Goal: Task Accomplishment & Management: Manage account settings

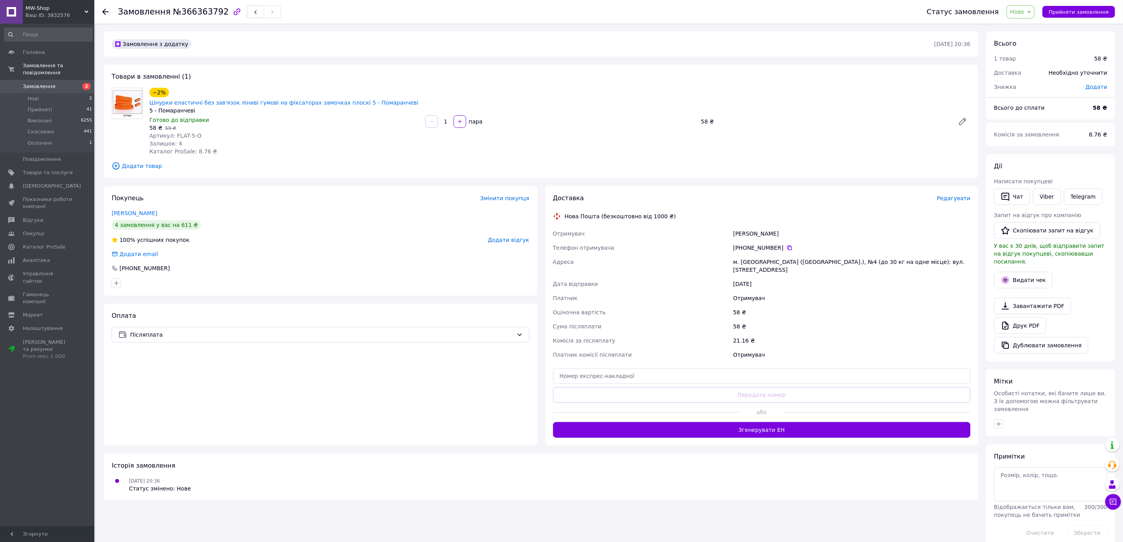
click at [1024, 12] on span "Нове" at bounding box center [1017, 12] width 14 height 6
click at [1029, 48] on li "Скасовано" at bounding box center [1025, 51] width 36 height 12
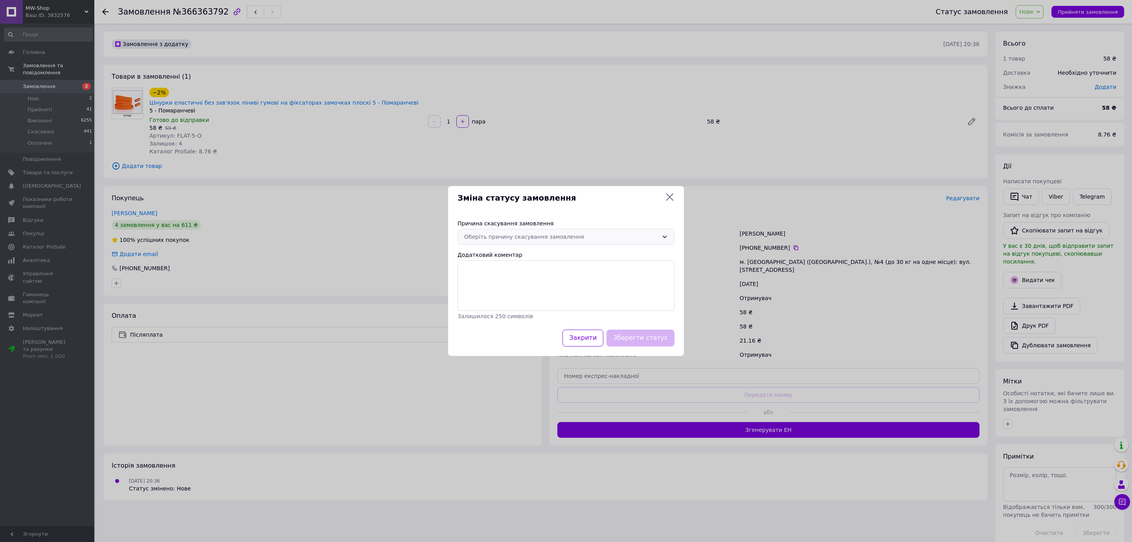
click at [539, 234] on div "Оберіть причину скасування замовлення" at bounding box center [561, 236] width 194 height 9
click at [514, 279] on li "Замовлення-дублікат" at bounding box center [566, 279] width 216 height 14
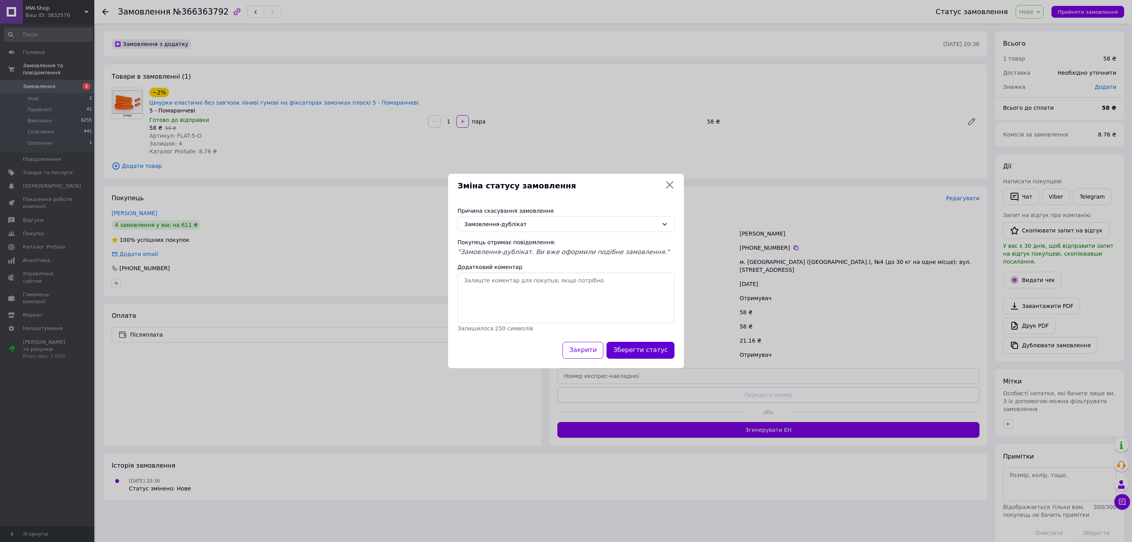
click at [636, 344] on button "Зберегти статус" at bounding box center [640, 350] width 68 height 17
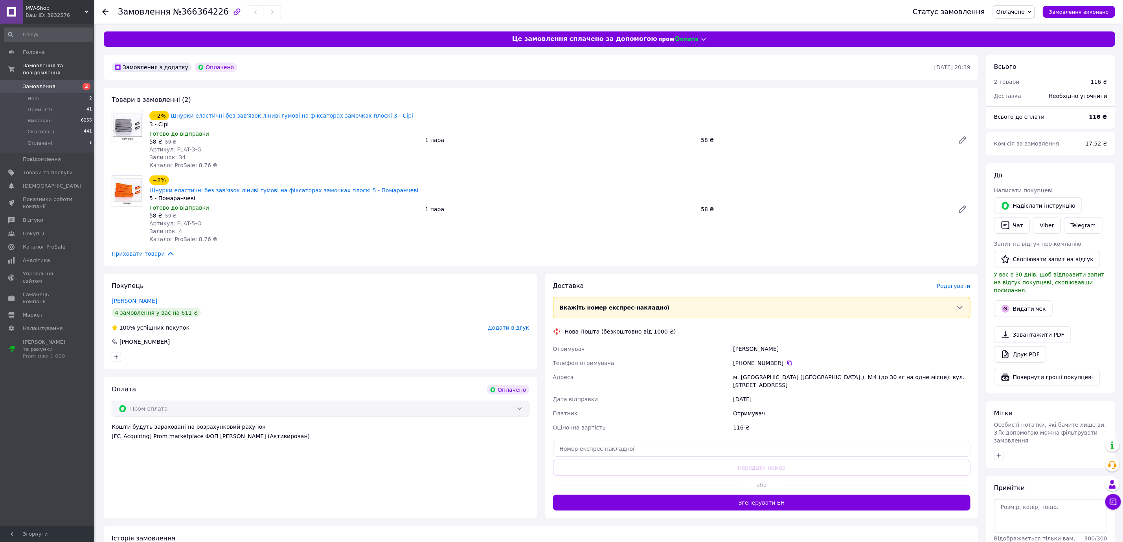
click at [1035, 12] on span "Оплачено" at bounding box center [1014, 11] width 42 height 13
click at [1029, 24] on li "Прийнято" at bounding box center [1013, 28] width 41 height 12
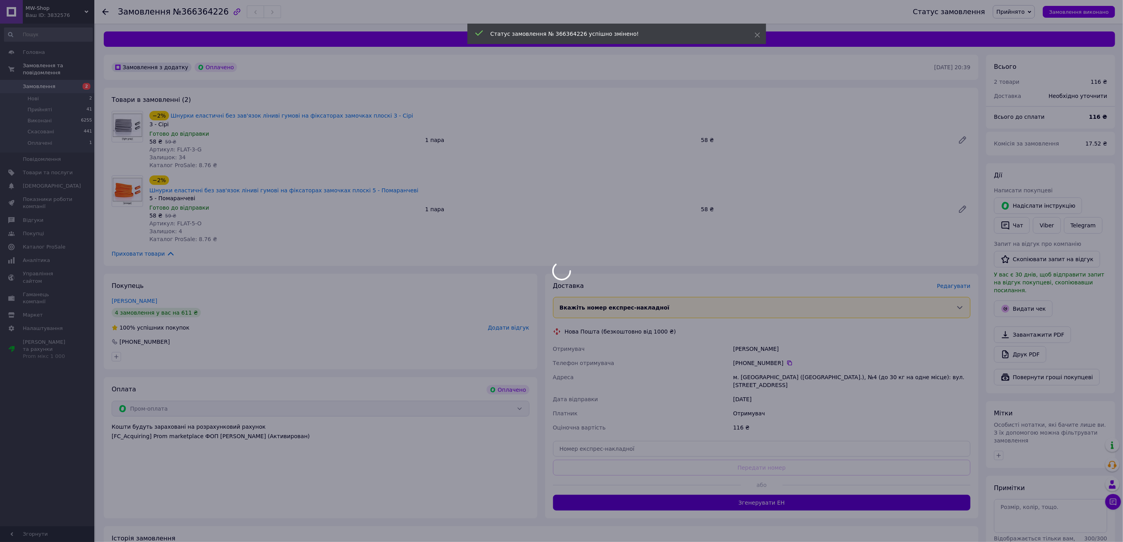
click at [812, 494] on button "Згенерувати ЕН" at bounding box center [762, 502] width 418 height 16
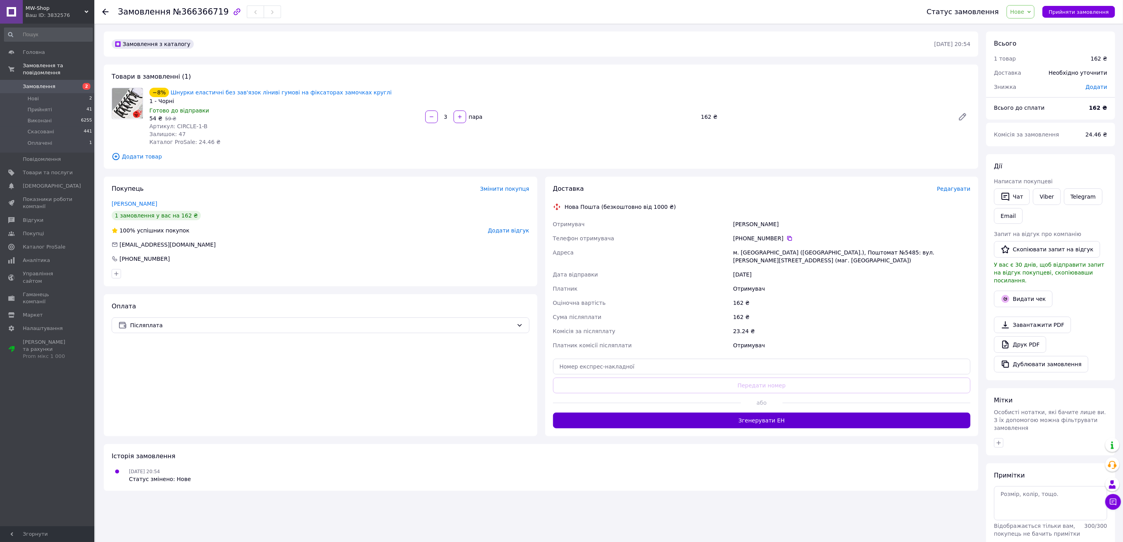
click at [703, 415] on button "Згенерувати ЕН" at bounding box center [762, 420] width 418 height 16
click at [1024, 9] on span "Нове" at bounding box center [1017, 12] width 14 height 6
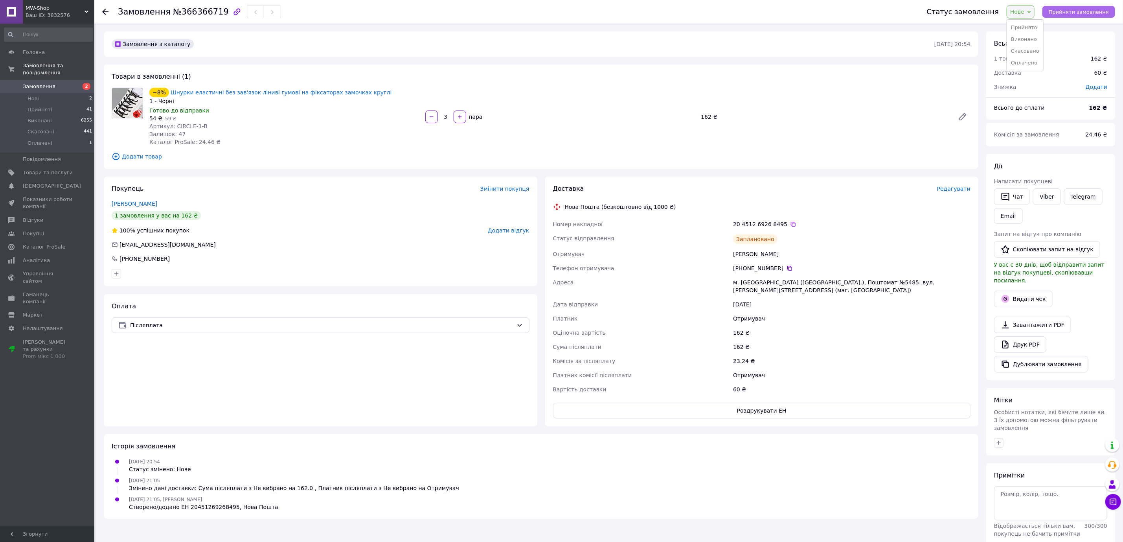
click at [1080, 7] on button "Прийняти замовлення" at bounding box center [1078, 12] width 73 height 12
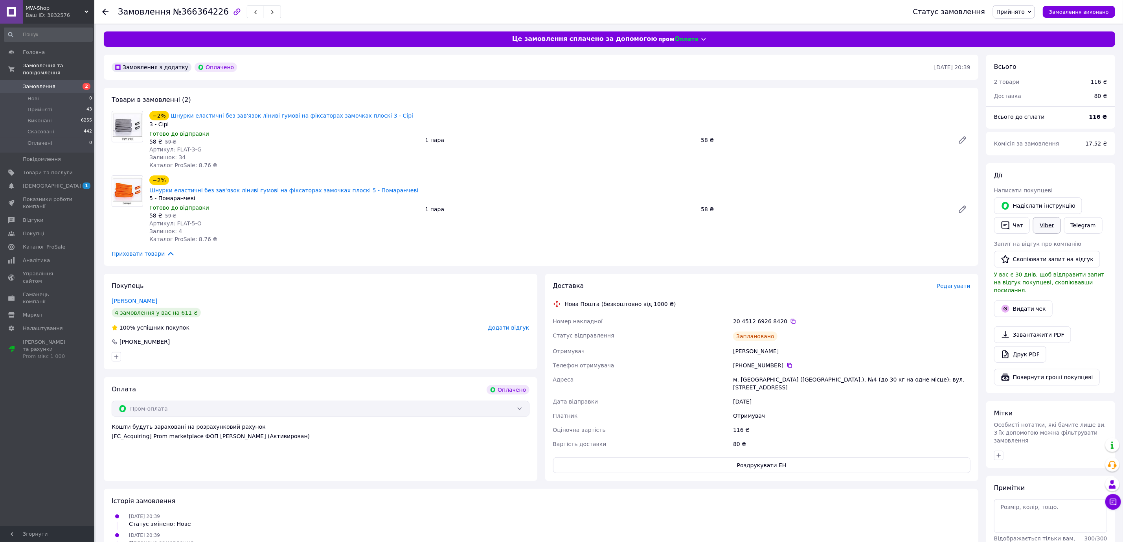
click at [1039, 227] on link "Viber" at bounding box center [1047, 225] width 28 height 17
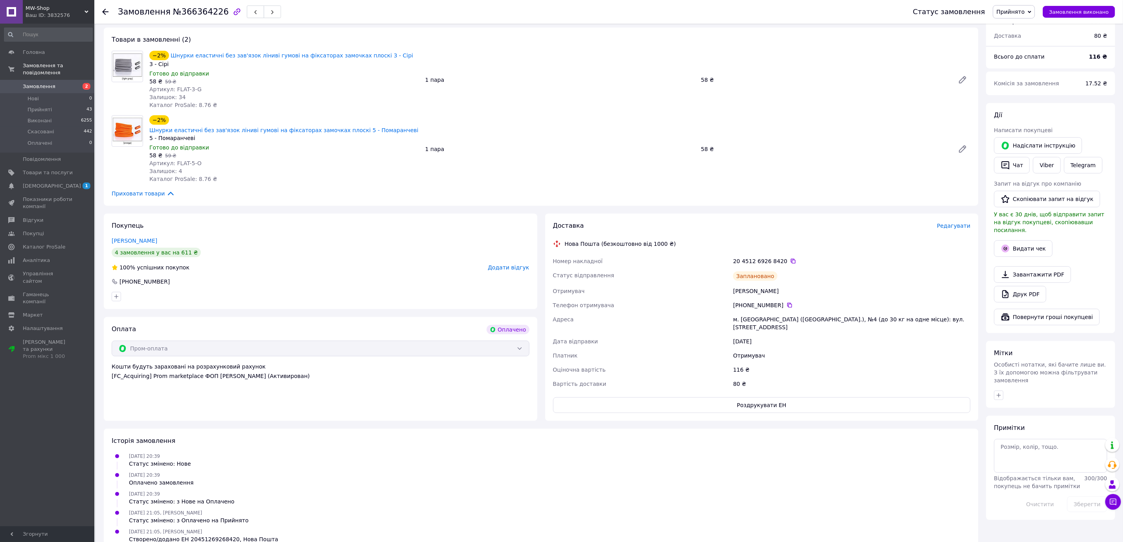
click at [814, 268] on div "Заплановано" at bounding box center [851, 276] width 241 height 16
click at [751, 312] on div "м. [GEOGRAPHIC_DATA] ([GEOGRAPHIC_DATA].), №4 (до 30 кг на одне місце): вул. [S…" at bounding box center [851, 323] width 241 height 22
copy div "Первомайськ"
drag, startPoint x: 868, startPoint y: 295, endPoint x: 834, endPoint y: 272, distance: 41.1
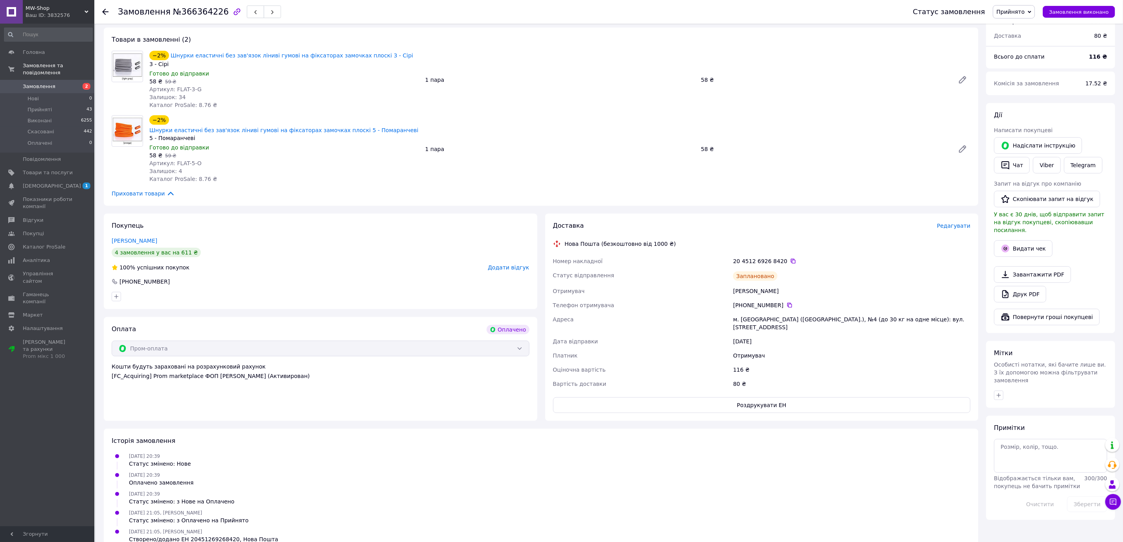
click at [868, 301] on div "[PHONE_NUMBER]" at bounding box center [851, 305] width 237 height 8
click at [787, 254] on div "20 4512 6926 8420" at bounding box center [851, 261] width 241 height 14
click at [790, 258] on icon at bounding box center [793, 261] width 6 height 6
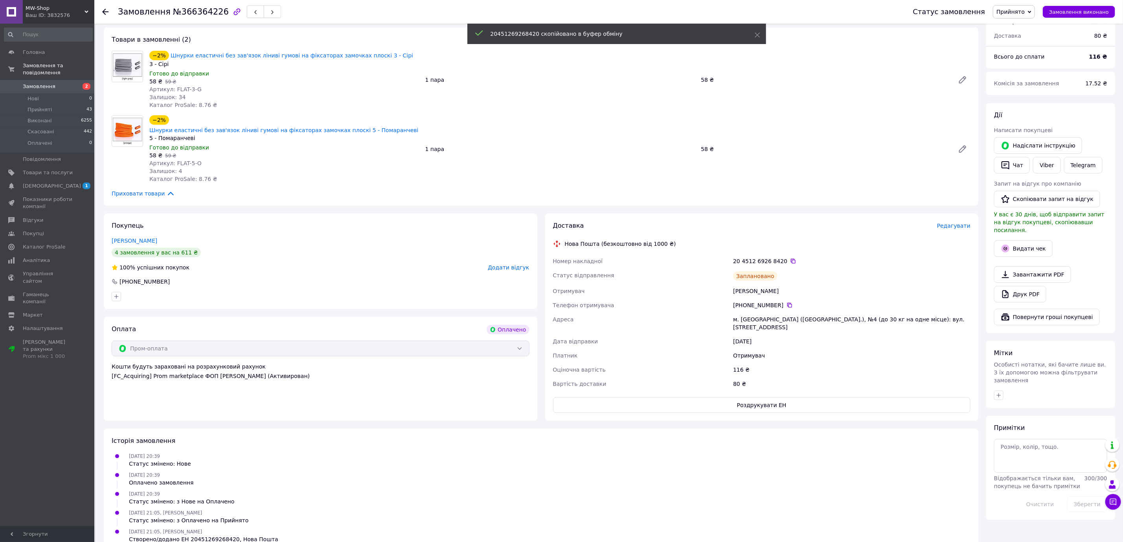
drag, startPoint x: 825, startPoint y: 294, endPoint x: 800, endPoint y: 299, distance: 25.2
click at [825, 301] on div "[PHONE_NUMBER]" at bounding box center [851, 305] width 237 height 8
click at [744, 312] on div "м. [GEOGRAPHIC_DATA] ([GEOGRAPHIC_DATA].), №4 (до 30 кг на одне місце): вул. [S…" at bounding box center [851, 323] width 241 height 22
copy div "Первомайськ"
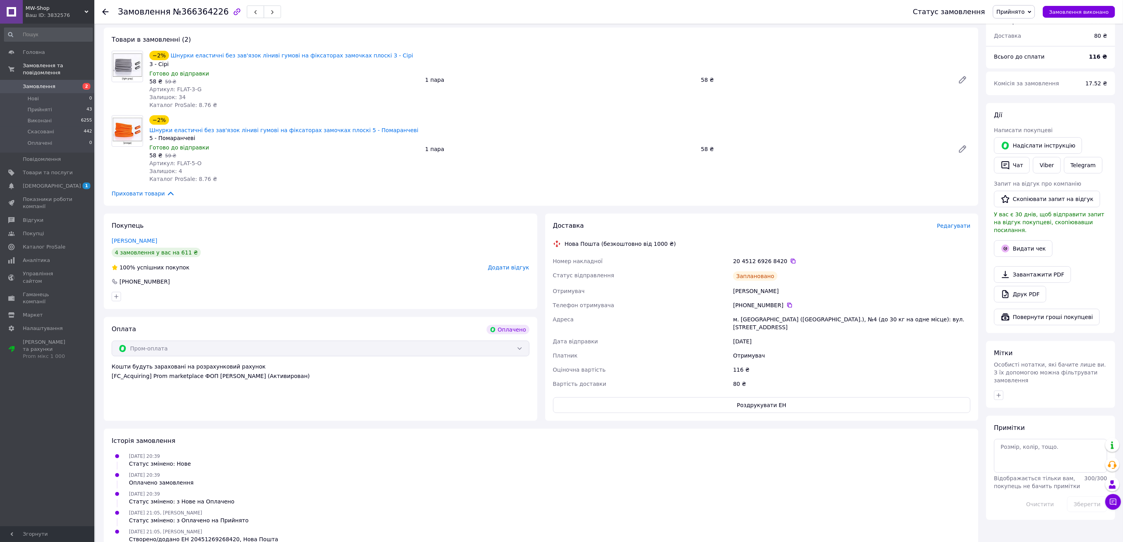
drag, startPoint x: 888, startPoint y: 312, endPoint x: 880, endPoint y: 312, distance: 7.9
click at [884, 312] on div "м. [GEOGRAPHIC_DATA] ([GEOGRAPHIC_DATA].), №4 (до 30 кг на одне місце): вул. [S…" at bounding box center [851, 323] width 241 height 22
click at [834, 312] on div "м. [GEOGRAPHIC_DATA] ([GEOGRAPHIC_DATA].), №4 (до 30 кг на одне місце): вул. [S…" at bounding box center [851, 323] width 241 height 22
drag, startPoint x: 827, startPoint y: 305, endPoint x: 834, endPoint y: 307, distance: 7.6
click at [834, 312] on div "м. [GEOGRAPHIC_DATA] ([GEOGRAPHIC_DATA].), №4 (до 30 кг на одне місце): вул. [S…" at bounding box center [851, 323] width 241 height 22
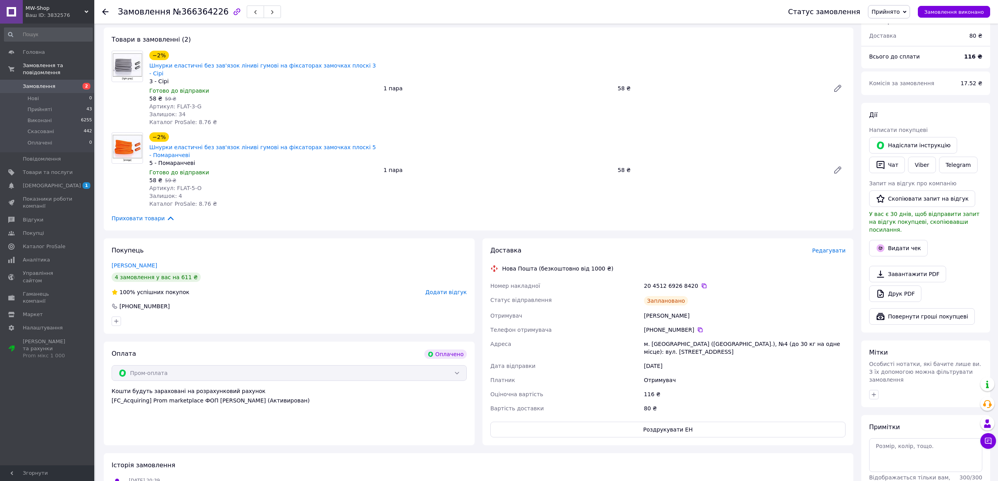
drag, startPoint x: 763, startPoint y: 298, endPoint x: 762, endPoint y: 303, distance: 4.7
click at [763, 298] on div "Заплановано" at bounding box center [745, 301] width 205 height 16
drag, startPoint x: 741, startPoint y: 334, endPoint x: 748, endPoint y: 334, distance: 6.7
click at [748, 337] on div "м. [GEOGRAPHIC_DATA] ([GEOGRAPHIC_DATA].), №4 (до 30 кг на одне місце): вул. [S…" at bounding box center [745, 348] width 205 height 22
copy div "№4"
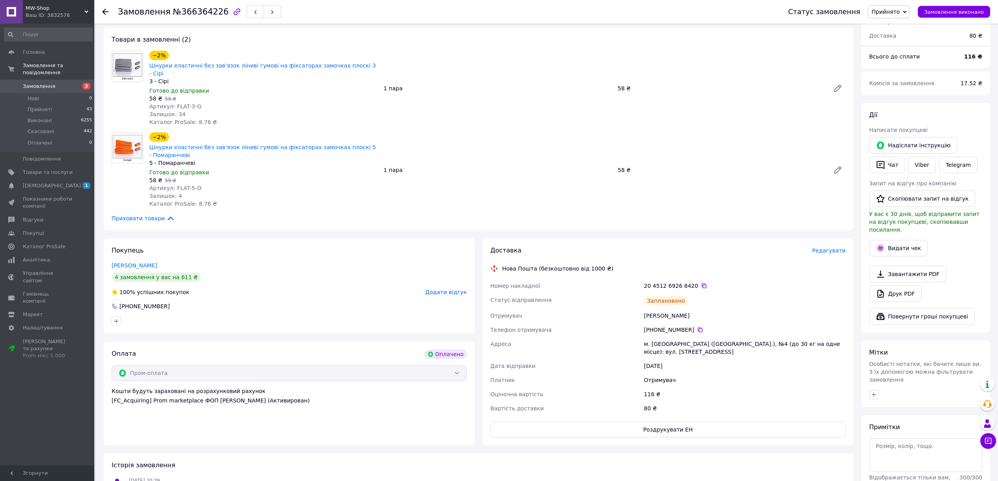
click at [705, 362] on div "[DATE]" at bounding box center [745, 366] width 205 height 14
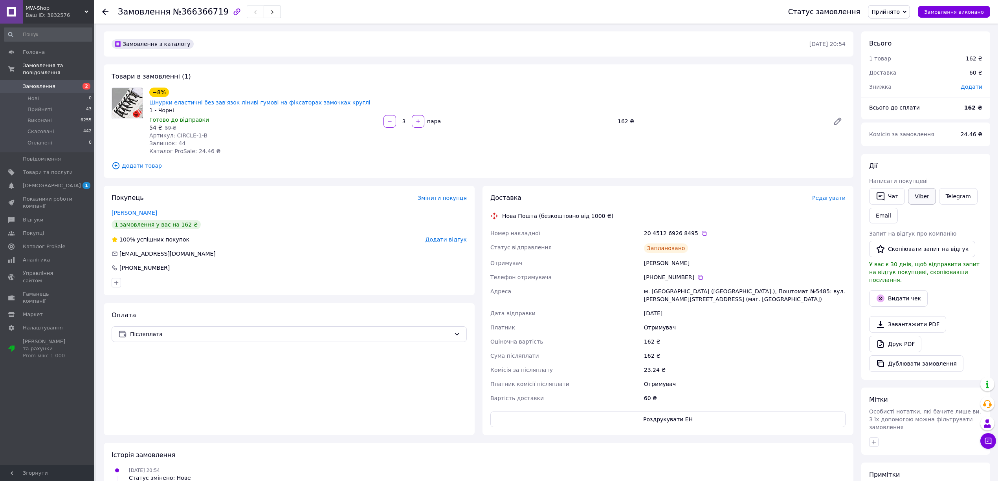
click at [917, 194] on link "Viber" at bounding box center [922, 196] width 28 height 17
click at [843, 228] on div "20 4512 6926 8495" at bounding box center [745, 233] width 205 height 14
click at [924, 201] on link "Viber" at bounding box center [922, 196] width 28 height 17
drag, startPoint x: 727, startPoint y: 247, endPoint x: 791, endPoint y: 234, distance: 64.9
click at [728, 256] on div "Голуб Антон" at bounding box center [745, 263] width 205 height 14
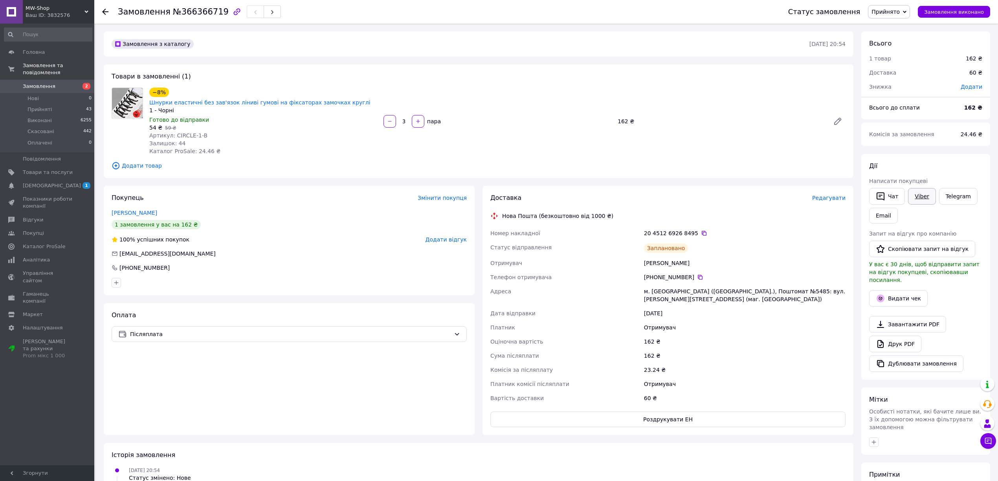
click at [917, 194] on link "Viber" at bounding box center [922, 196] width 28 height 17
drag, startPoint x: 689, startPoint y: 296, endPoint x: 681, endPoint y: 290, distance: 10.1
click at [689, 296] on div "м. Київ (Київська обл.), Поштомат №5485: вул. Богдана Гаврилишина, 6 (маг. АТБ)" at bounding box center [745, 296] width 205 height 22
click at [652, 285] on div "м. Київ (Київська обл.), Поштомат №5485: вул. Богдана Гаврилишина, 6 (маг. АТБ)" at bounding box center [745, 296] width 205 height 22
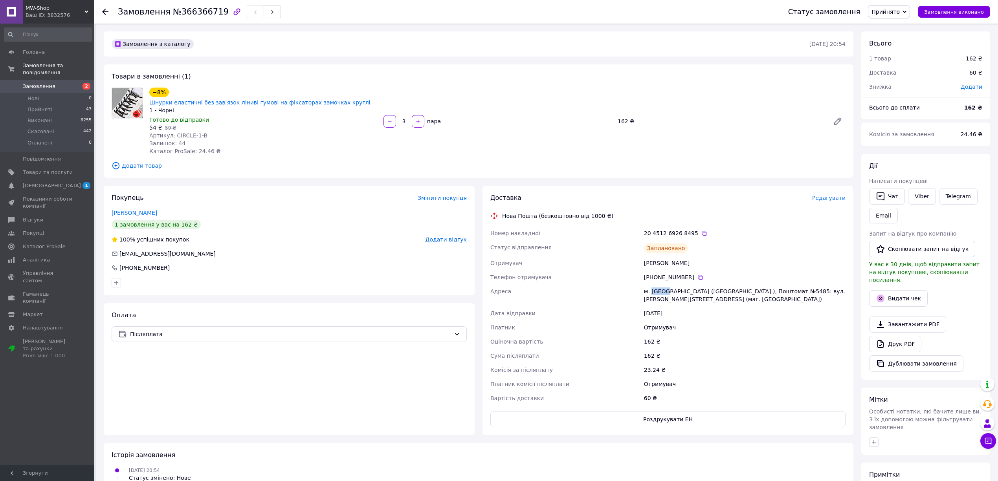
copy div "Київ"
click at [742, 285] on div "м. Київ (Київська обл.), Поштомат №5485: вул. Богдана Гаврилишина, 6 (маг. АТБ)" at bounding box center [745, 296] width 205 height 22
drag, startPoint x: 700, startPoint y: 280, endPoint x: 704, endPoint y: 280, distance: 3.9
click at [702, 285] on div "м. Київ (Київська обл.), Поштомат №5485: вул. Богдана Гаврилишина, 6 (маг. АТБ)" at bounding box center [745, 296] width 205 height 22
click at [704, 285] on div "м. Київ (Київська обл.), Поштомат №5485: вул. Богдана Гаврилишина, 6 (маг. АТБ)" at bounding box center [745, 296] width 205 height 22
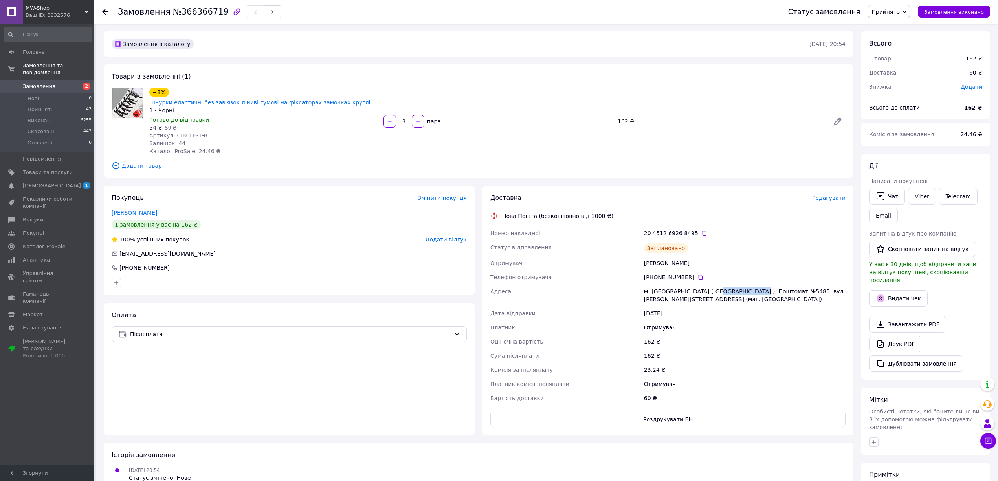
drag, startPoint x: 703, startPoint y: 280, endPoint x: 747, endPoint y: 279, distance: 44.0
click at [747, 285] on div "м. Київ (Київська обл.), Поштомат №5485: вул. Богдана Гаврилишина, 6 (маг. АТБ)" at bounding box center [745, 296] width 205 height 22
copy div "Поштомат №5485"
click at [719, 335] on div "162 ₴" at bounding box center [745, 342] width 205 height 14
click at [700, 230] on div "20 4512 6926 8495" at bounding box center [745, 234] width 202 height 8
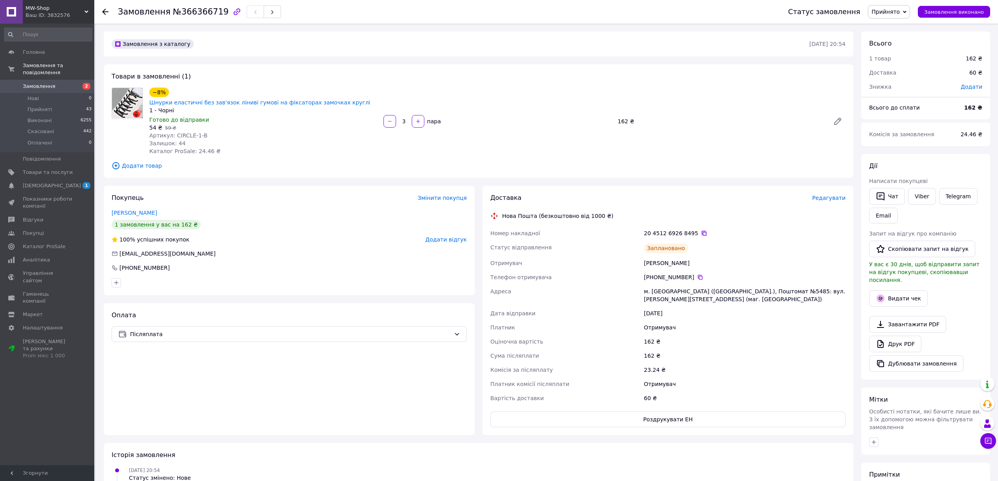
click at [701, 230] on icon at bounding box center [704, 233] width 6 height 6
